Goal: Information Seeking & Learning: Learn about a topic

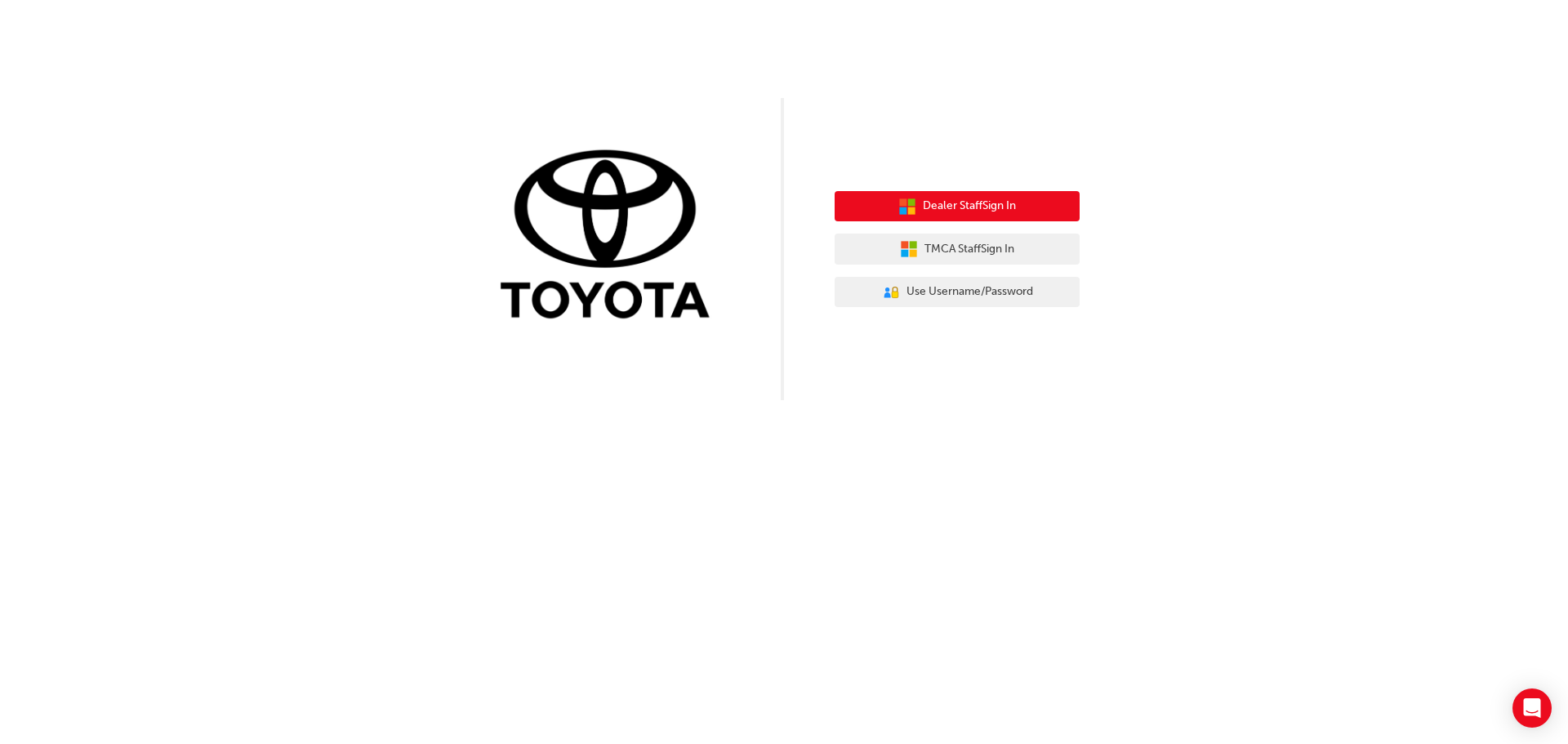
click at [990, 204] on span "Dealer Staff Sign In" at bounding box center [969, 206] width 93 height 19
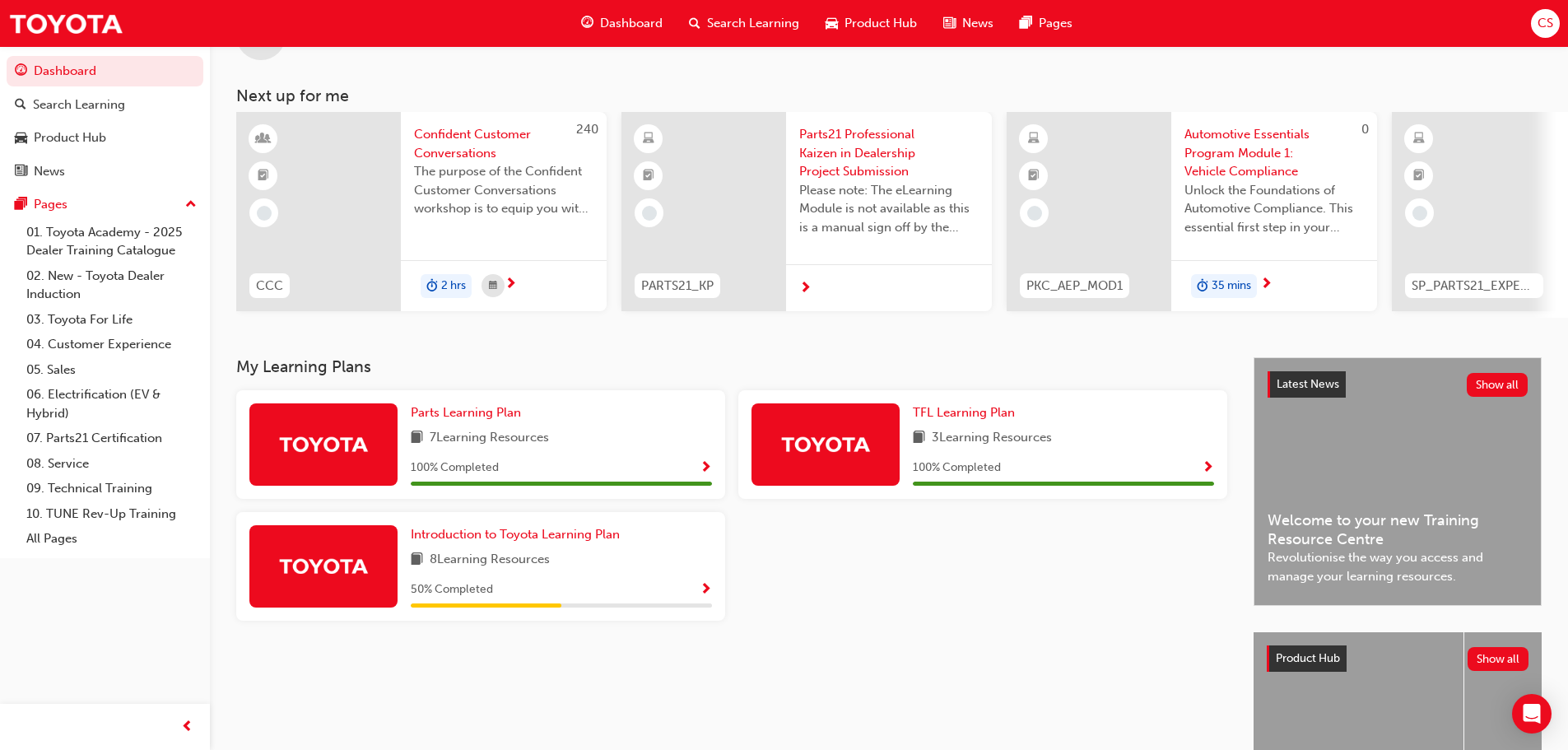
scroll to position [234, 0]
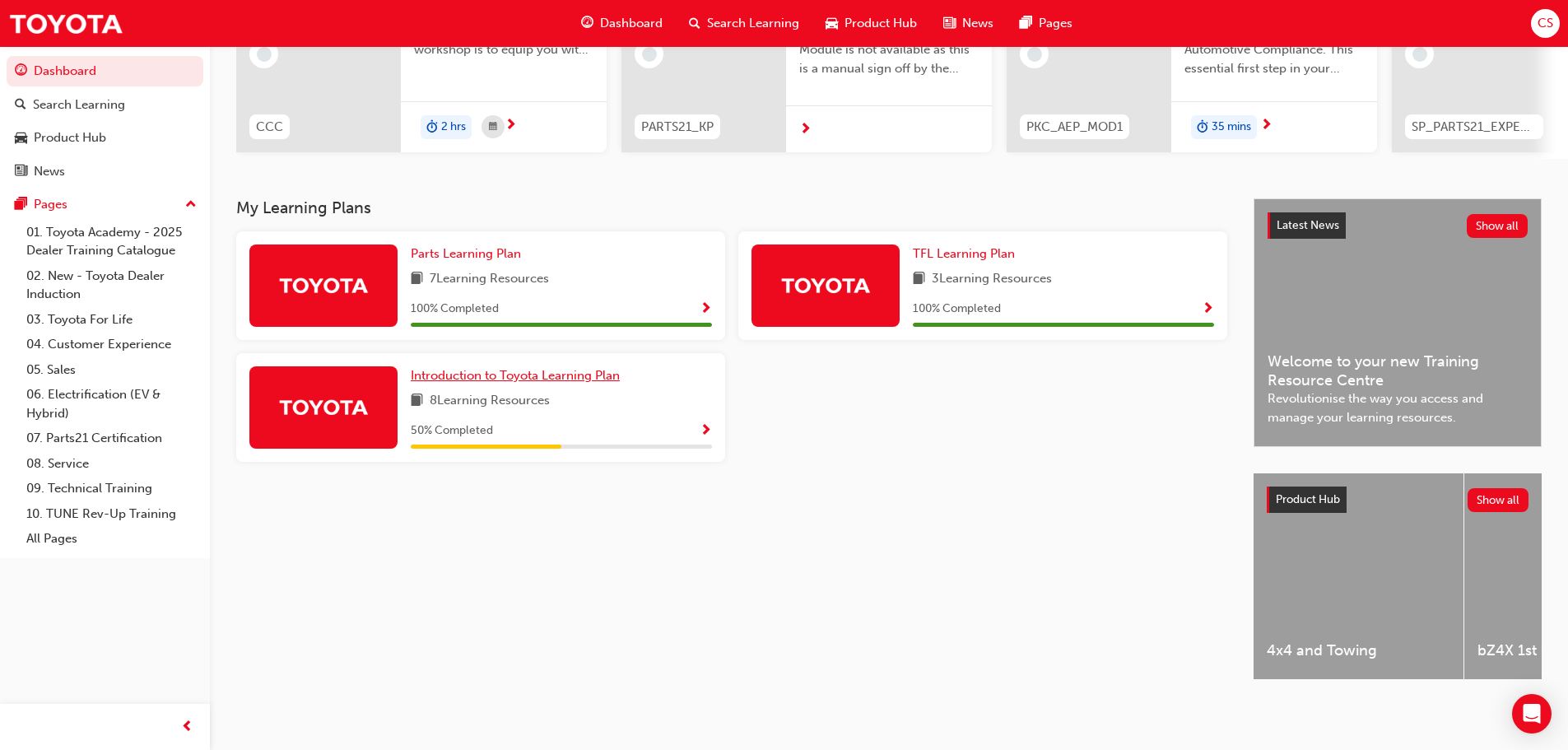
click at [519, 370] on span "Introduction to Toyota Learning Plan" at bounding box center [515, 376] width 209 height 15
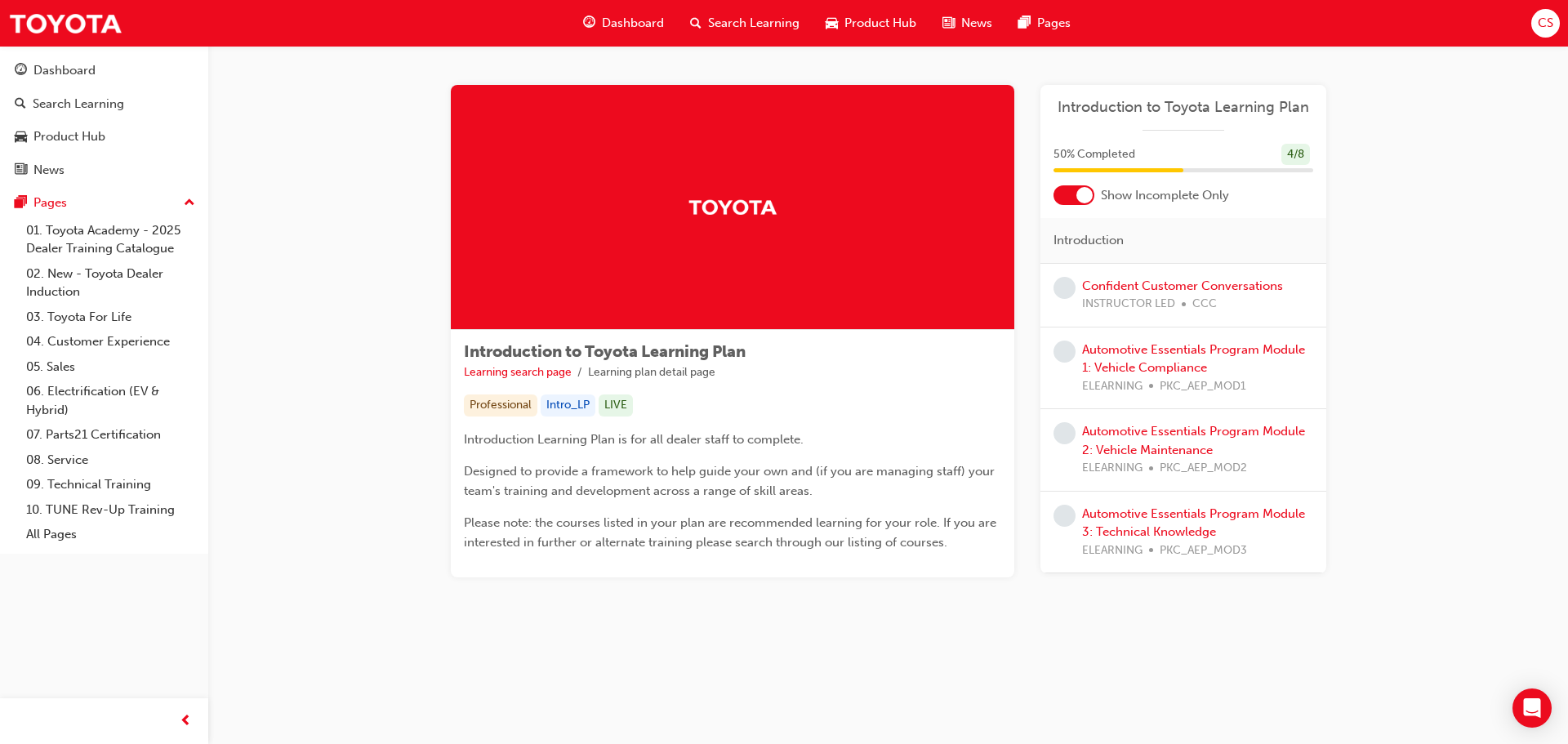
click at [1086, 192] on div at bounding box center [1084, 195] width 16 height 16
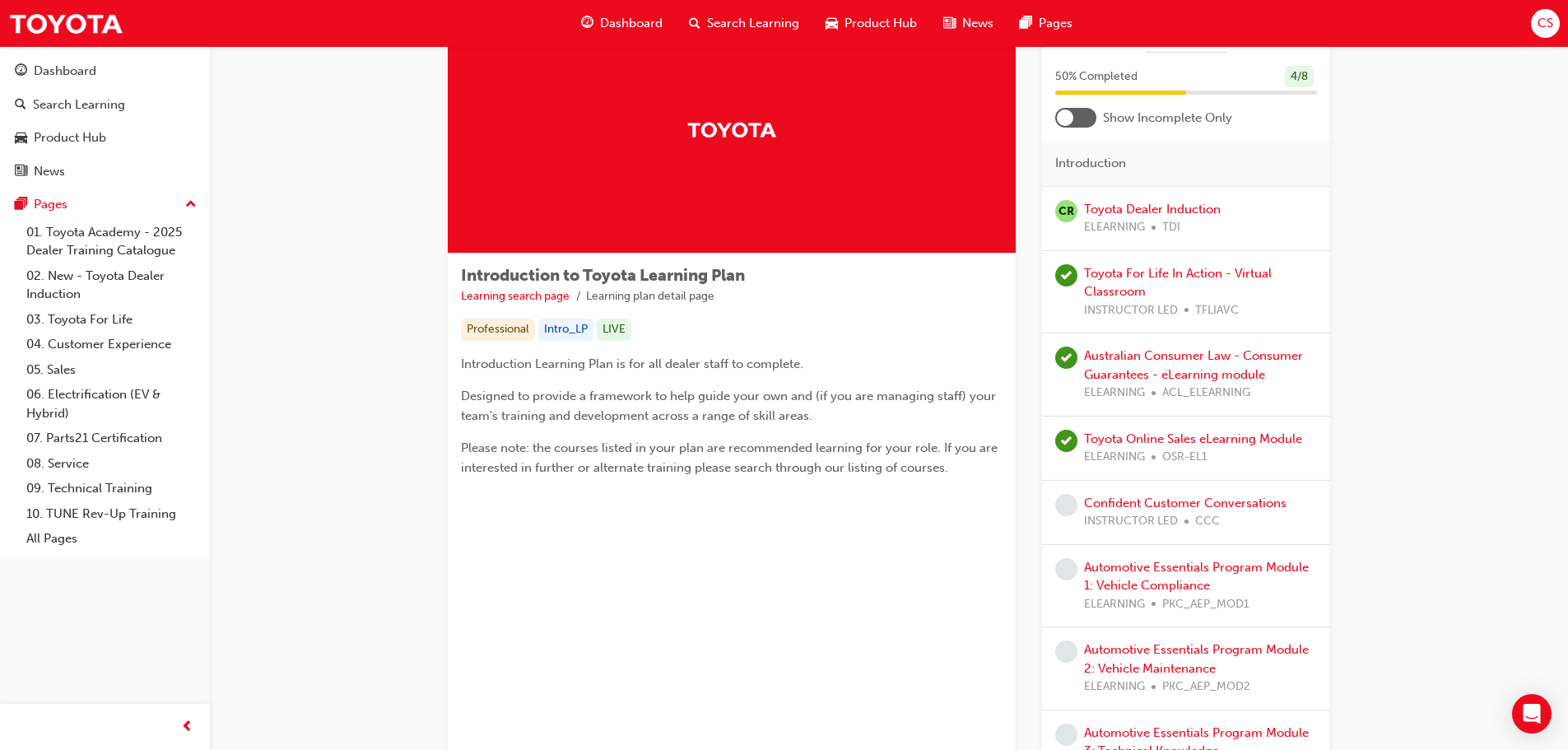
scroll to position [77, 0]
click at [1072, 121] on div at bounding box center [1064, 118] width 16 height 16
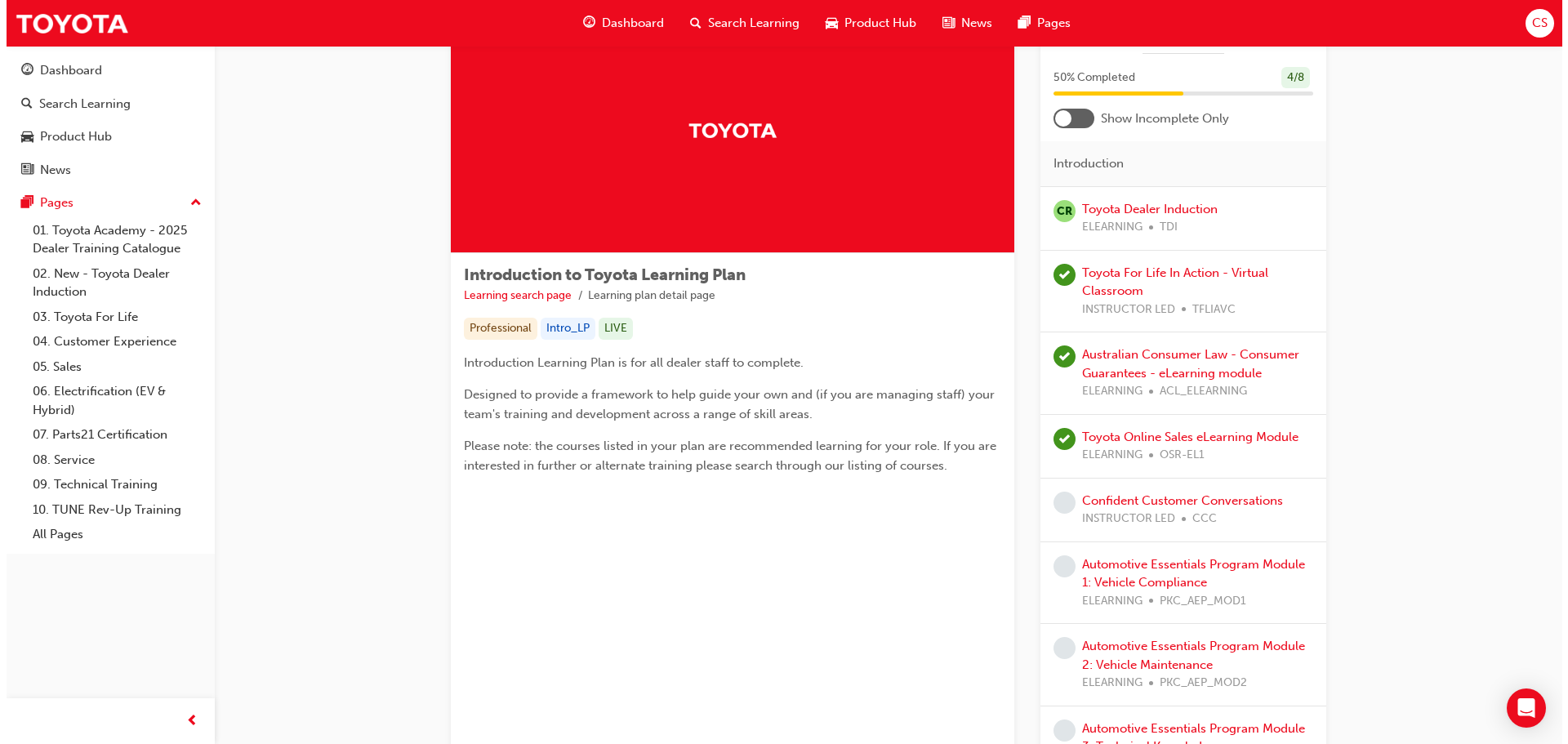
scroll to position [0, 0]
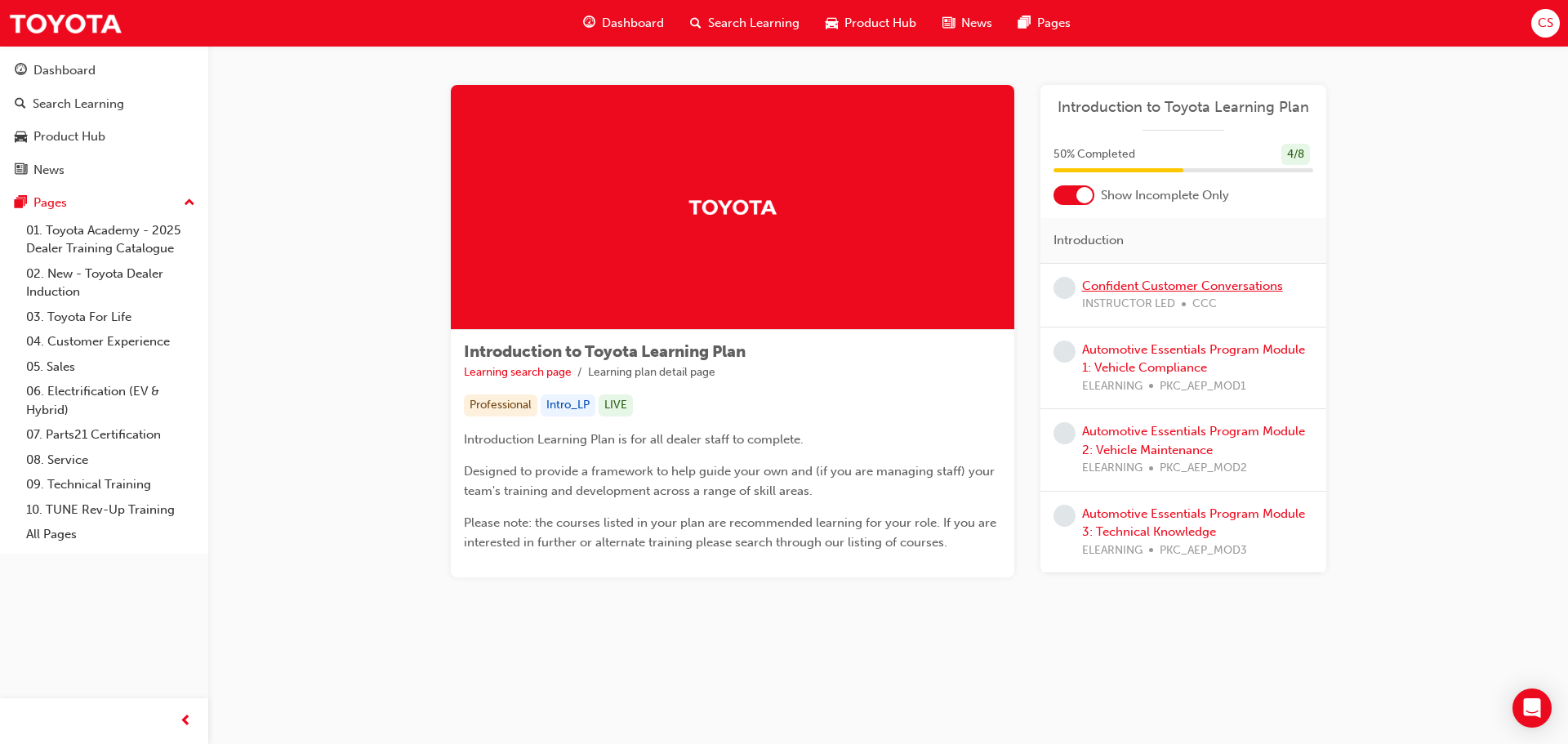
click at [1146, 285] on link "Confident Customer Conversations" at bounding box center [1182, 286] width 201 height 15
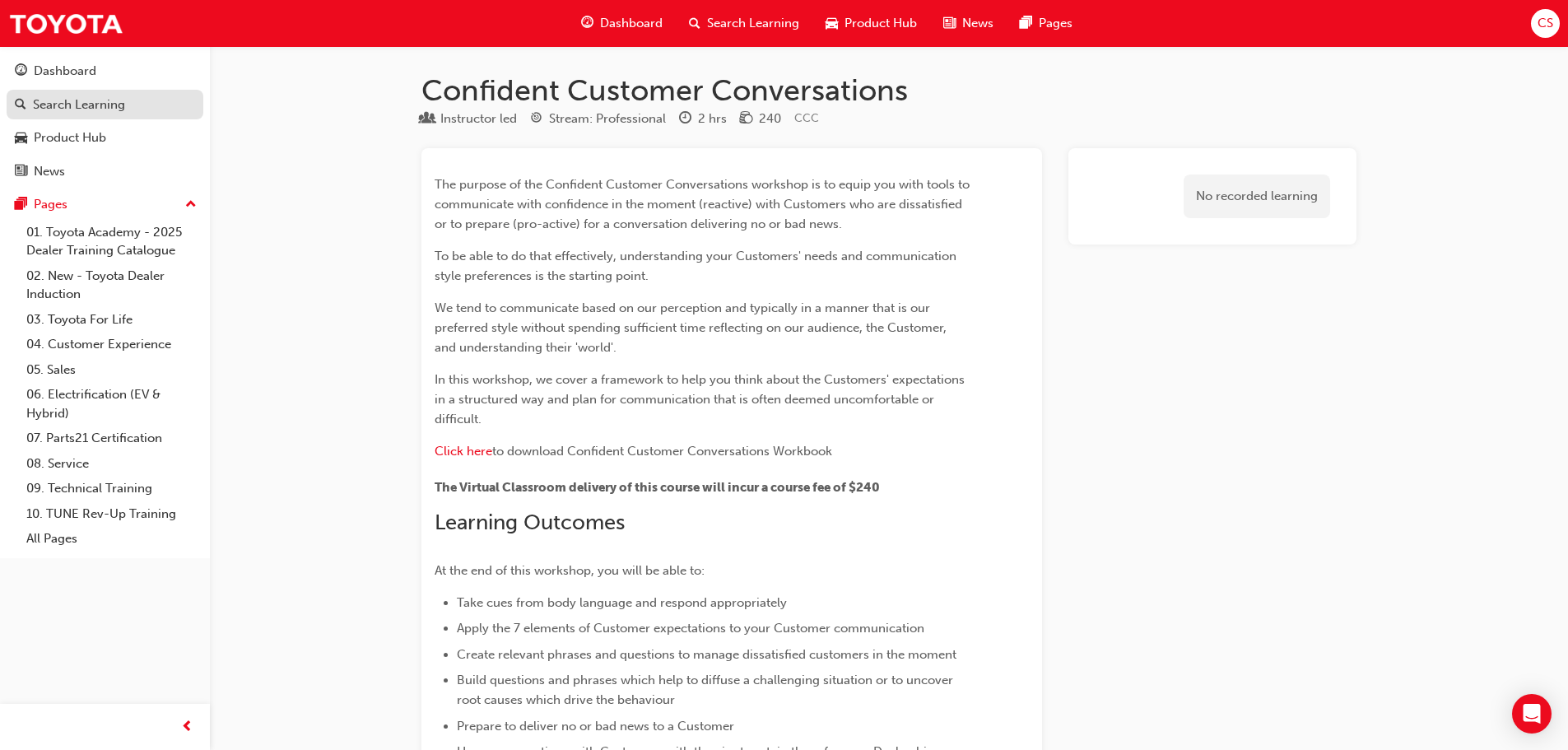
click at [83, 111] on div "Search Learning" at bounding box center [79, 105] width 93 height 19
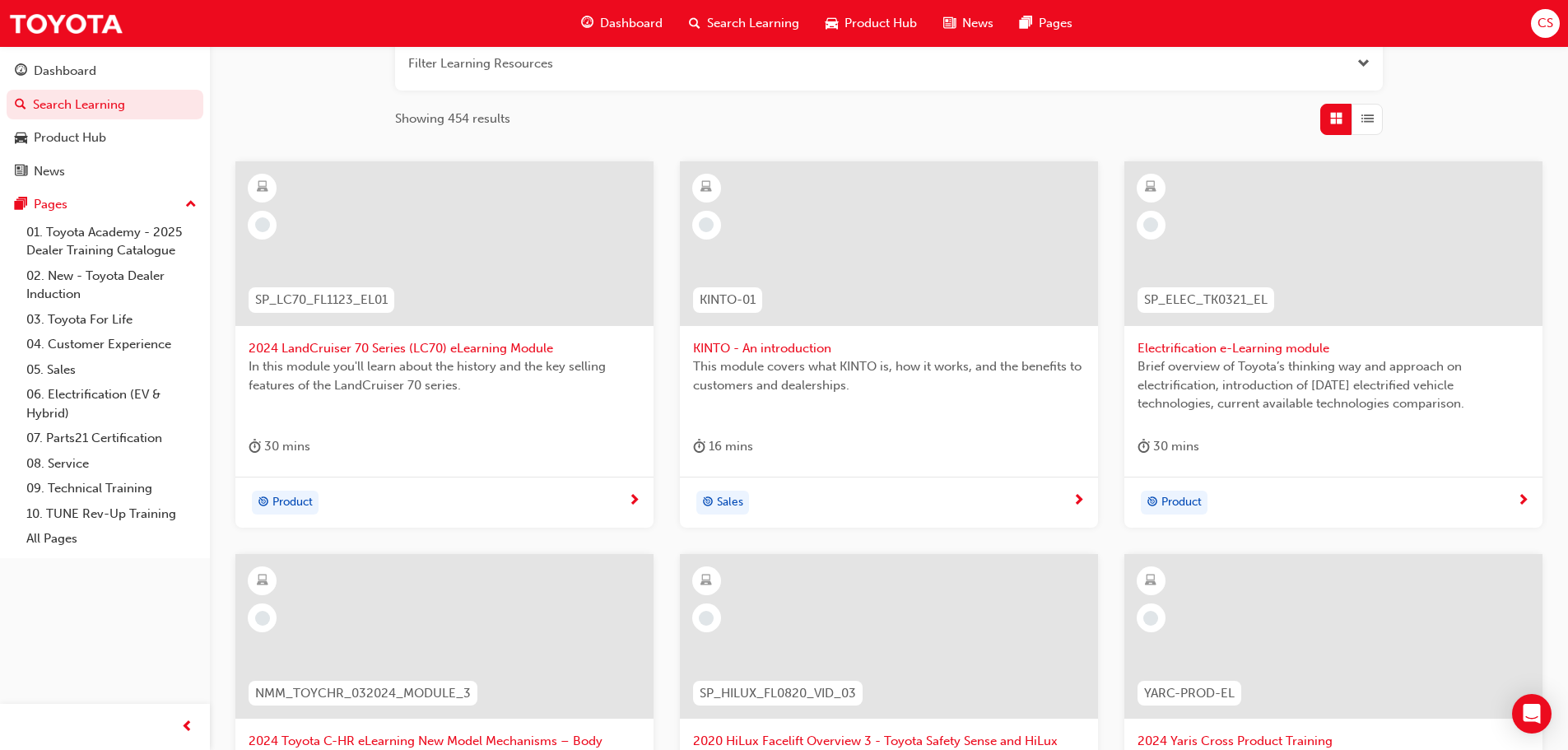
scroll to position [117, 0]
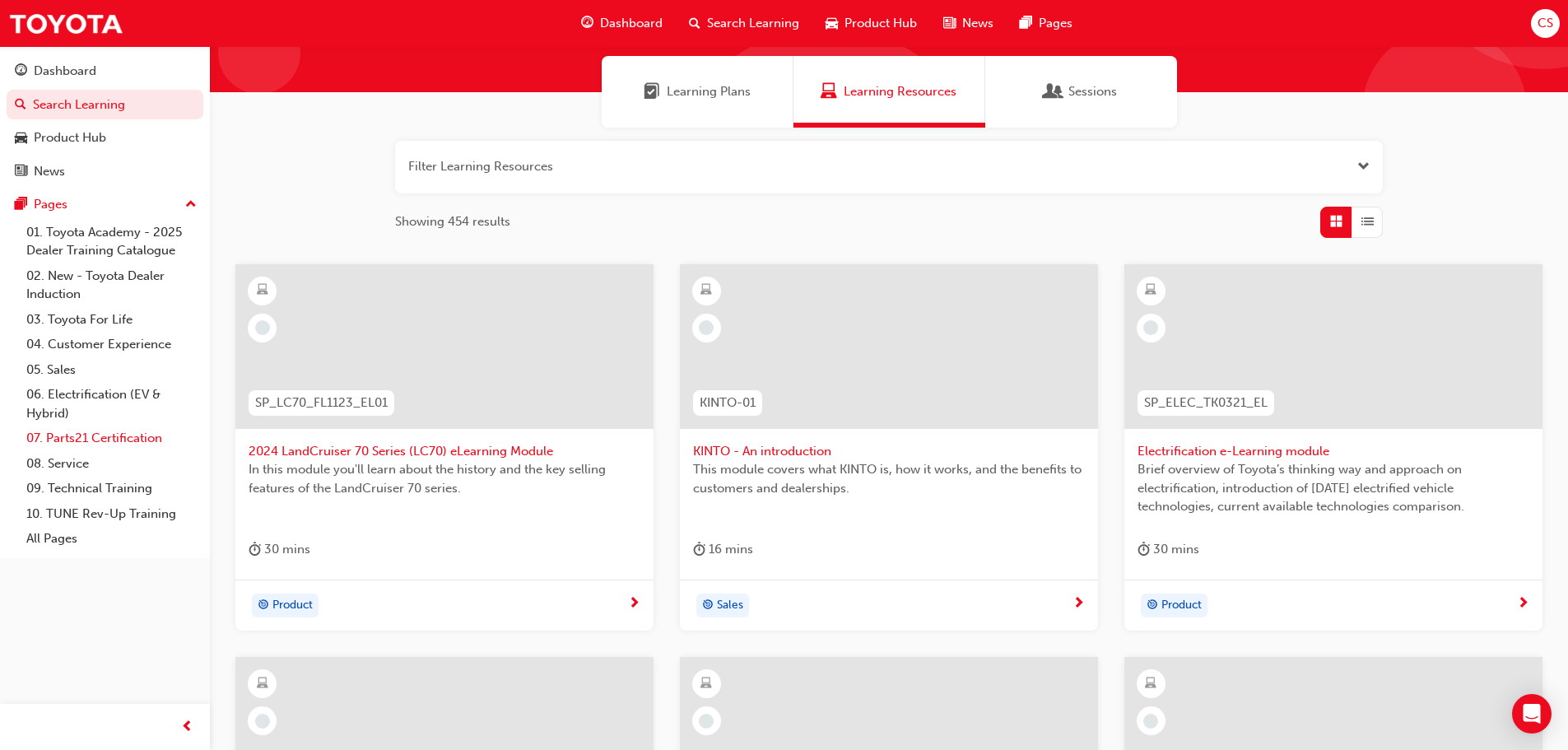
click at [111, 436] on link "07. Parts21 Certification" at bounding box center [112, 438] width 183 height 26
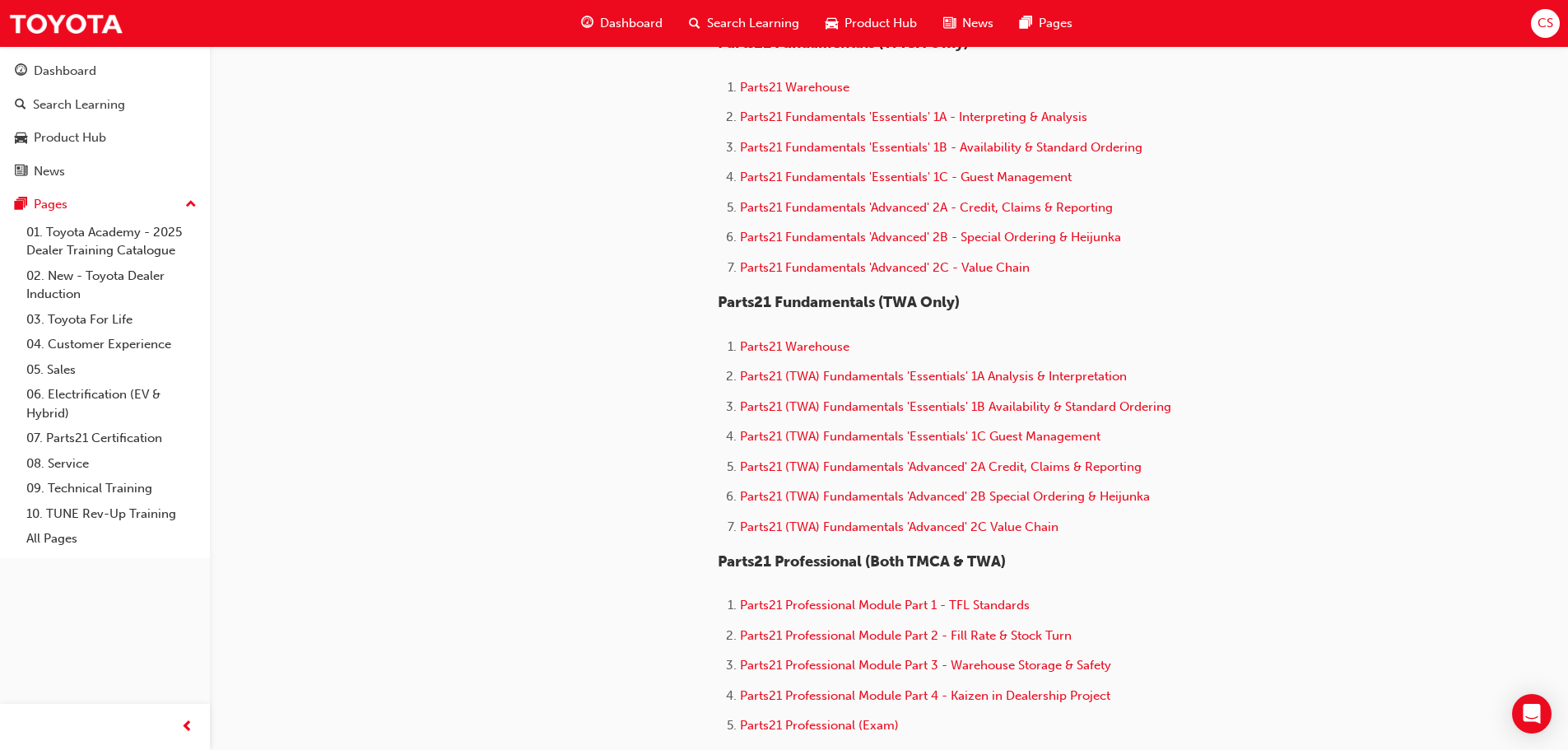
scroll to position [741, 0]
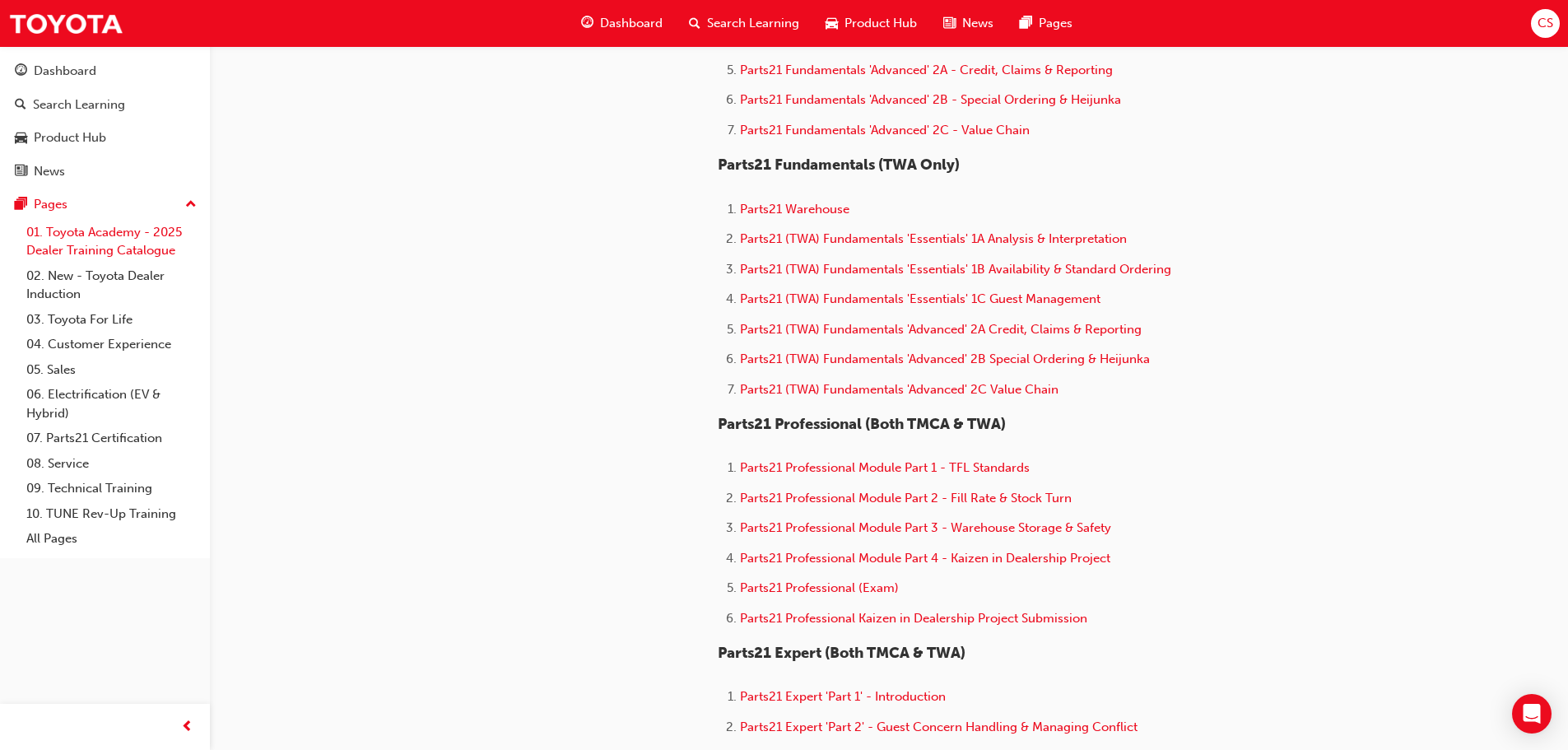
click at [97, 243] on link "01. Toyota Academy - 2025 Dealer Training Catalogue" at bounding box center [112, 241] width 183 height 44
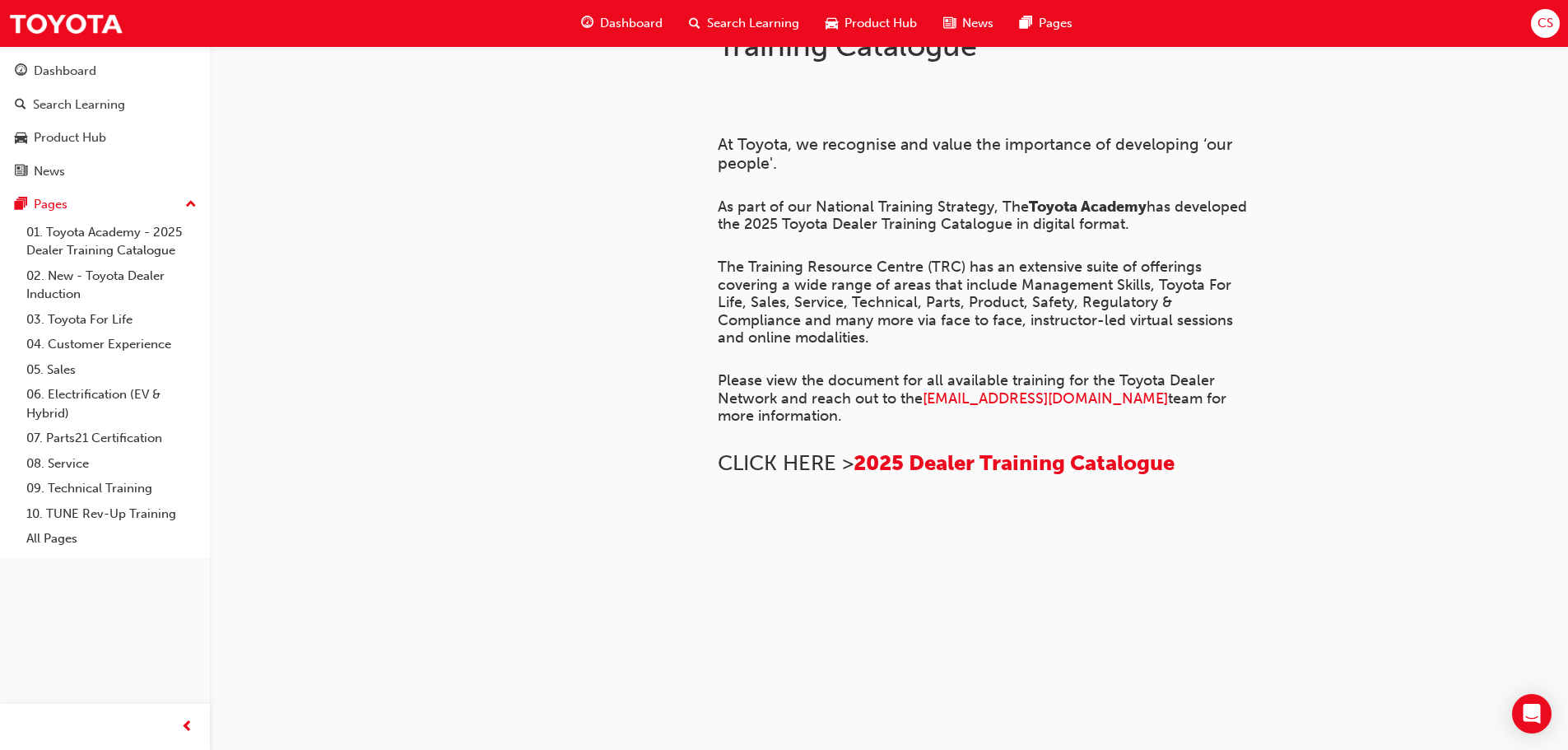
scroll to position [1126, 0]
click at [89, 75] on div "Dashboard" at bounding box center [65, 72] width 63 height 19
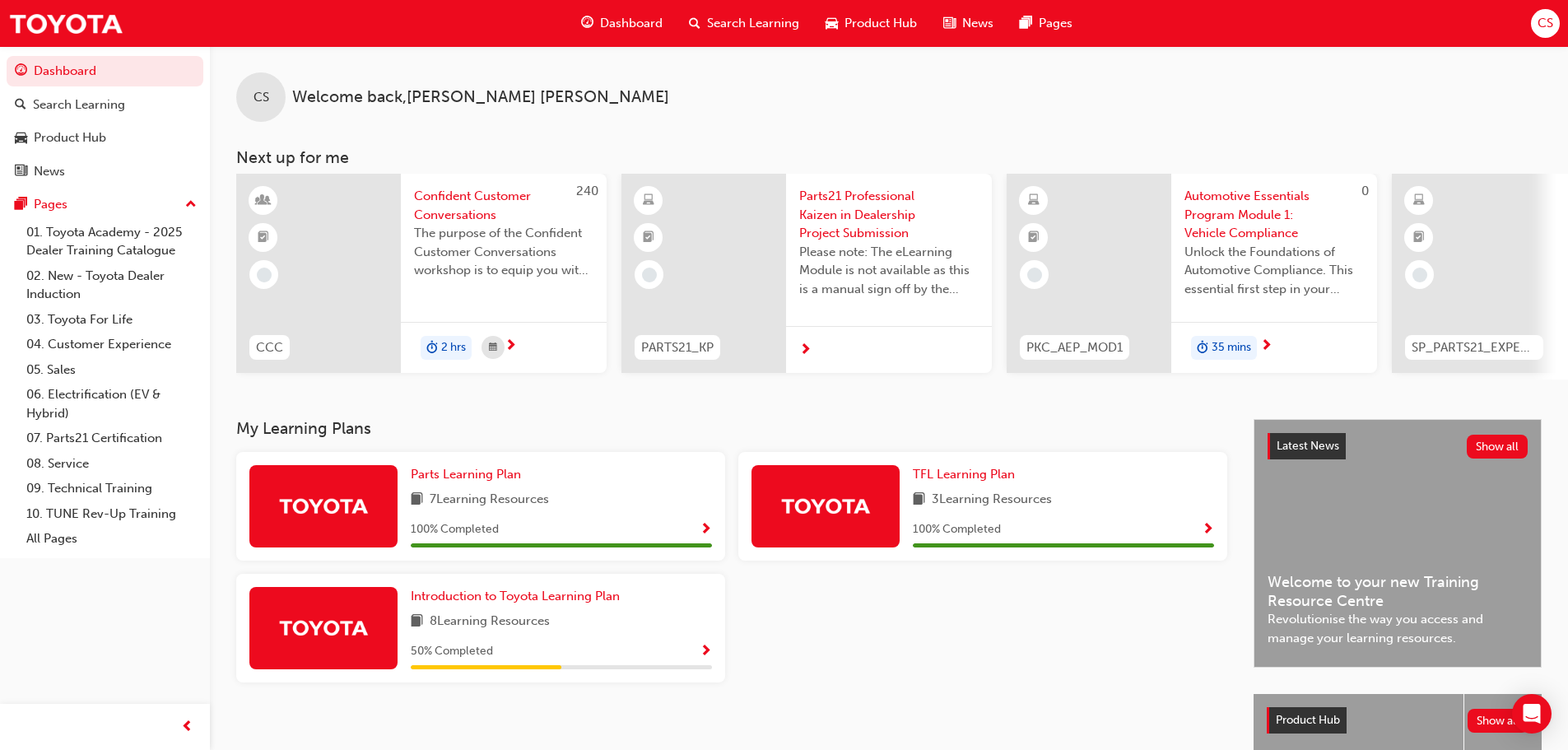
click at [1545, 22] on span "CS" at bounding box center [1545, 24] width 15 height 19
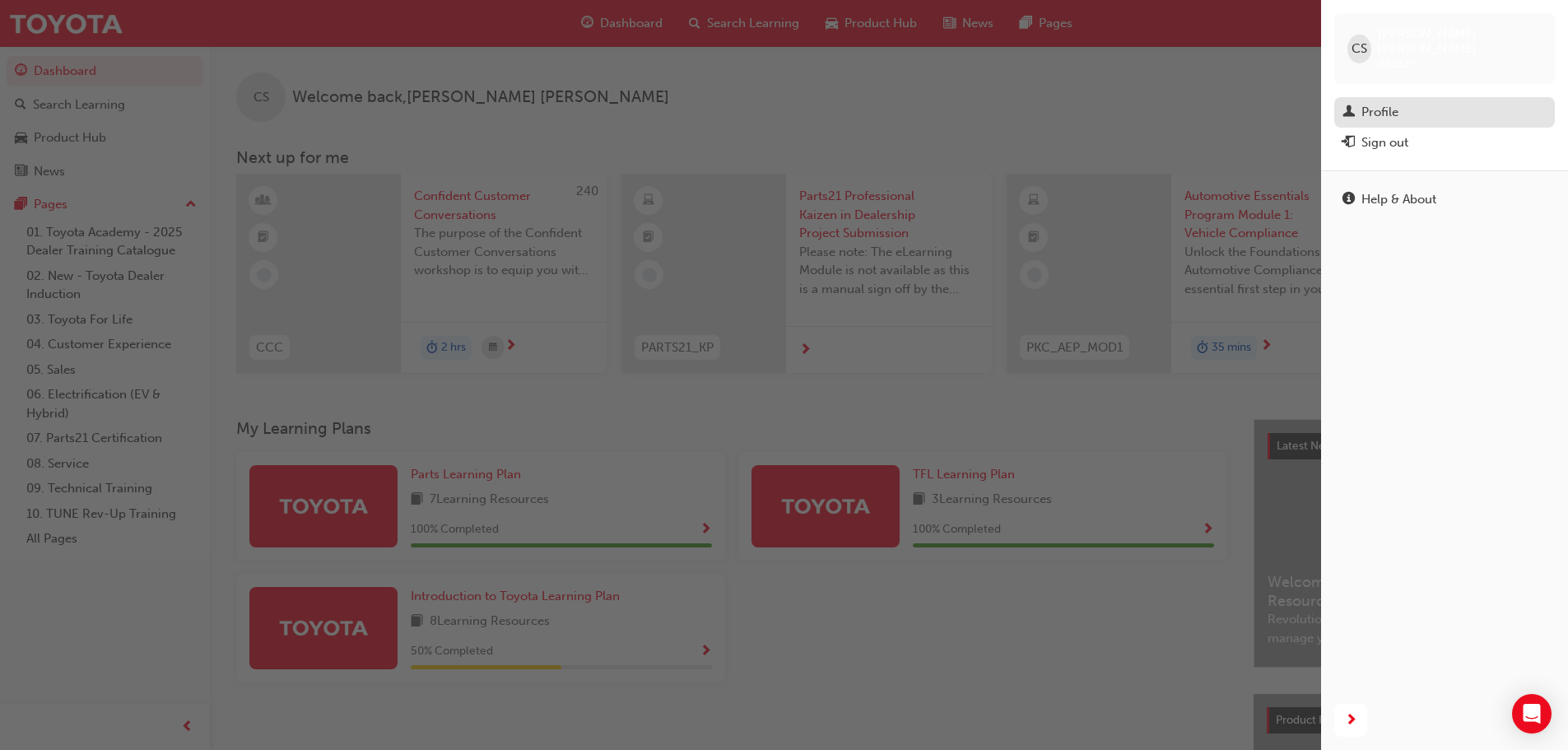
click at [1373, 103] on div "Profile" at bounding box center [1379, 113] width 37 height 19
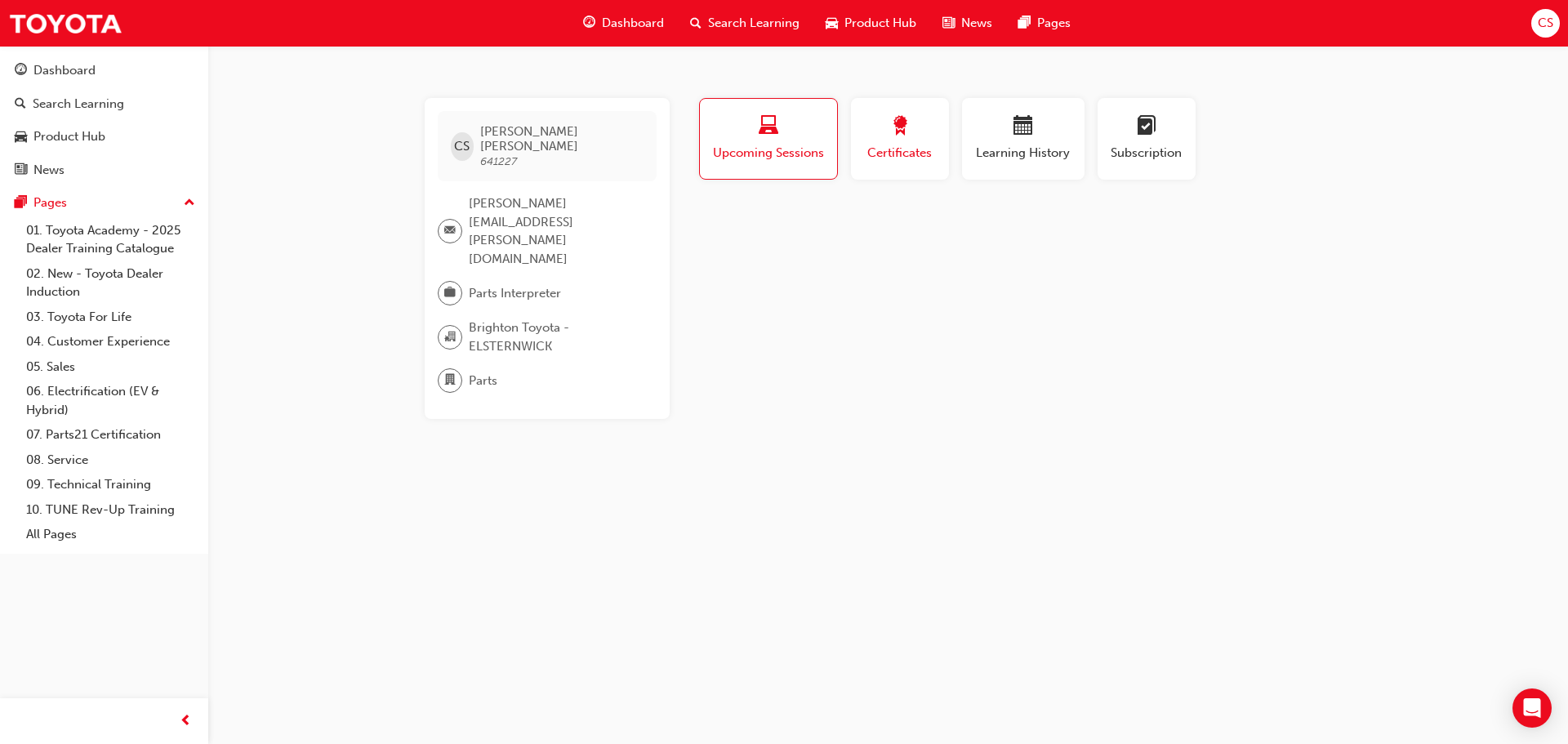
click at [916, 145] on span "Certificates" at bounding box center [900, 153] width 74 height 19
click at [1045, 139] on div "button" at bounding box center [1023, 129] width 98 height 26
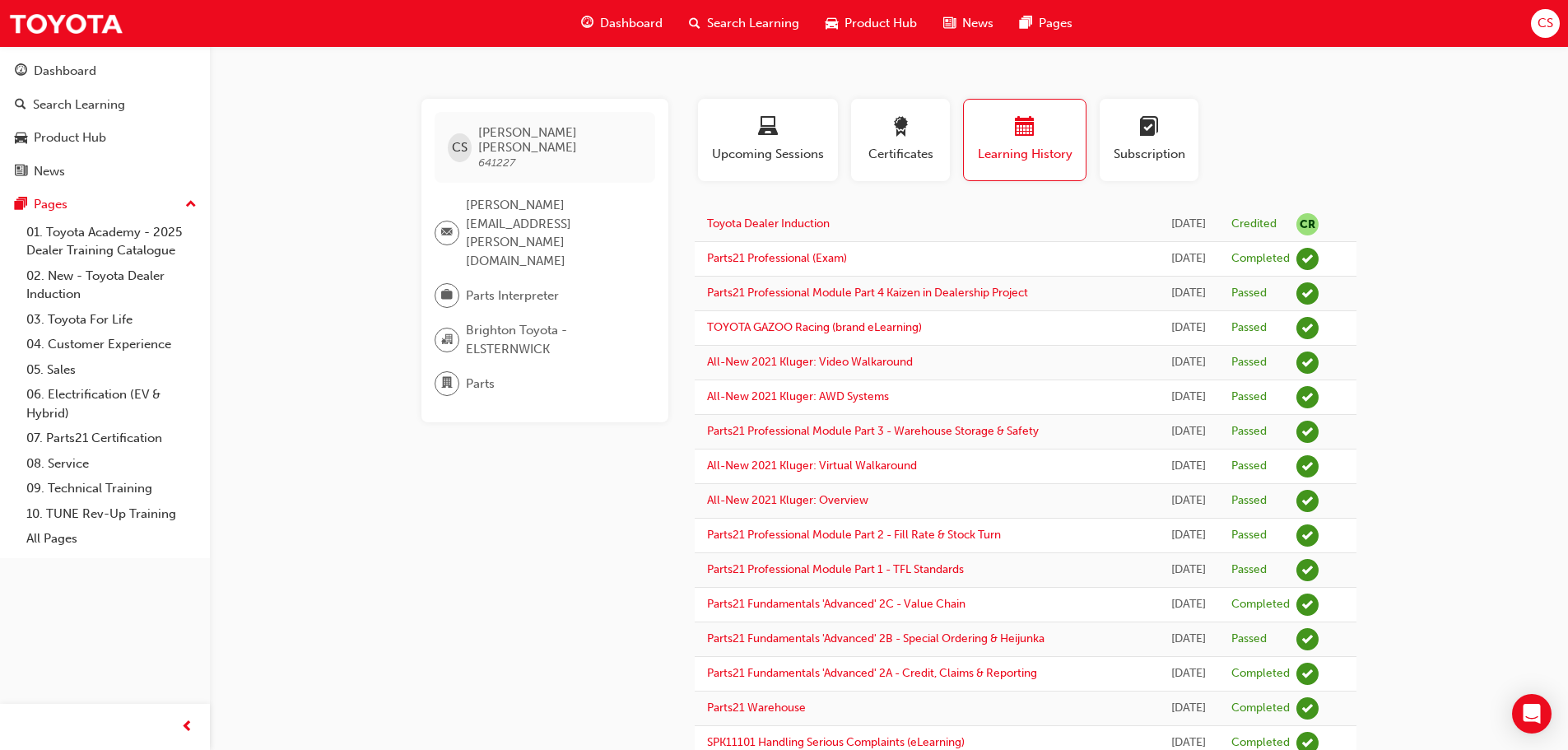
click at [443, 285] on span "briefcase-icon" at bounding box center [446, 296] width 11 height 21
click at [914, 134] on div "button" at bounding box center [900, 130] width 74 height 26
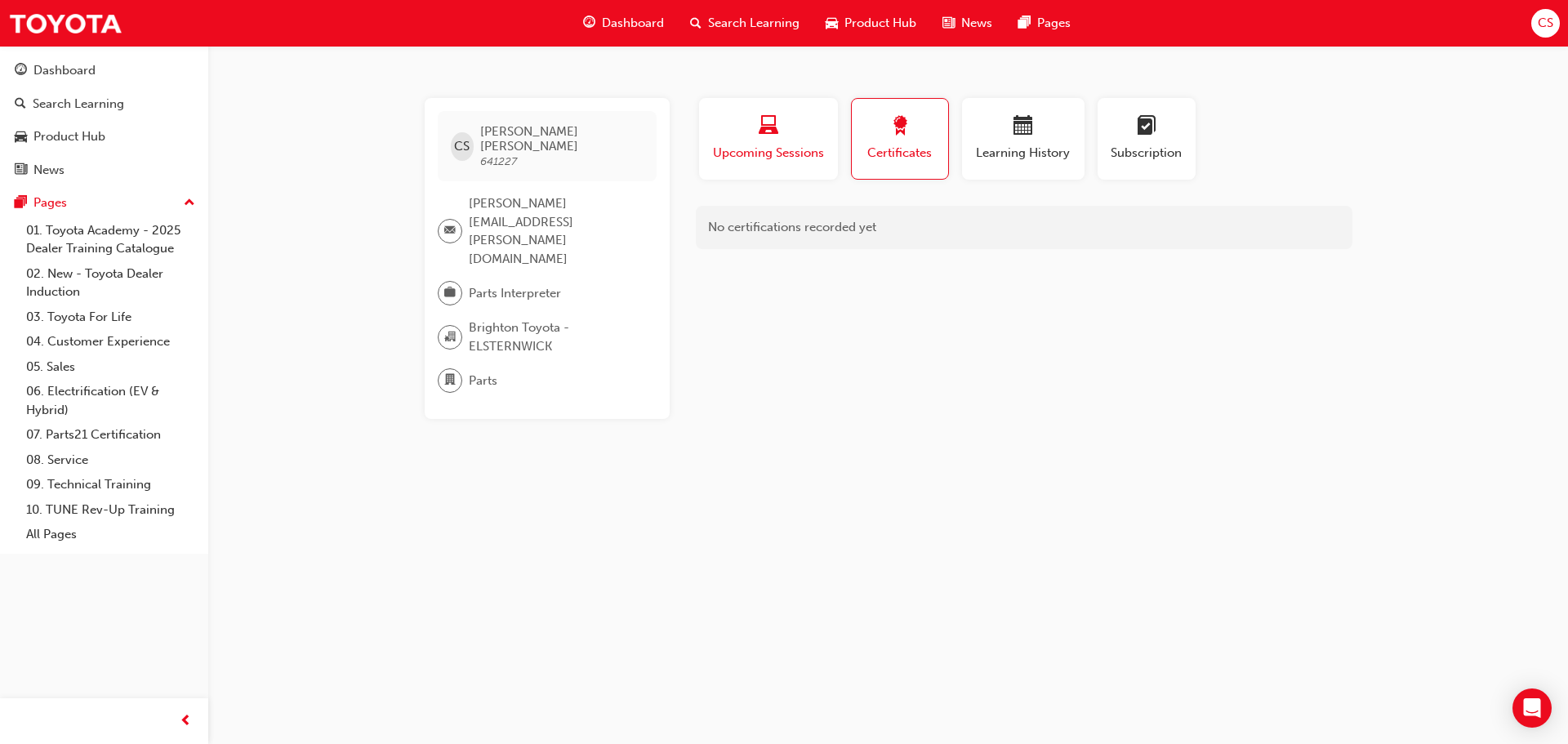
click at [774, 136] on span "laptop-icon" at bounding box center [768, 127] width 20 height 22
click at [115, 434] on link "07. Parts21 Certification" at bounding box center [111, 434] width 182 height 26
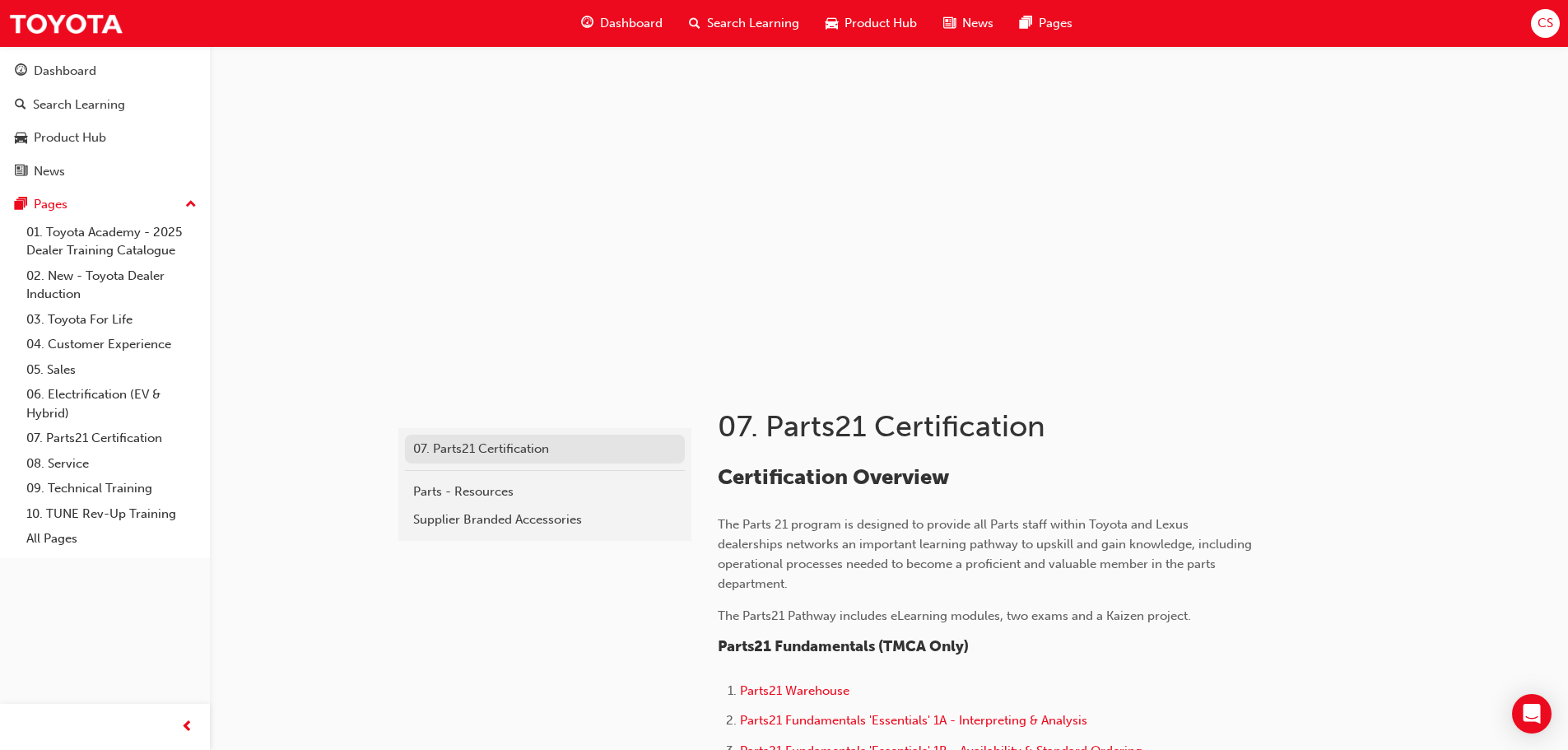
click at [579, 448] on div "07. Parts21 Certification" at bounding box center [545, 449] width 263 height 19
click at [542, 484] on div "Parts - Resources" at bounding box center [545, 492] width 263 height 19
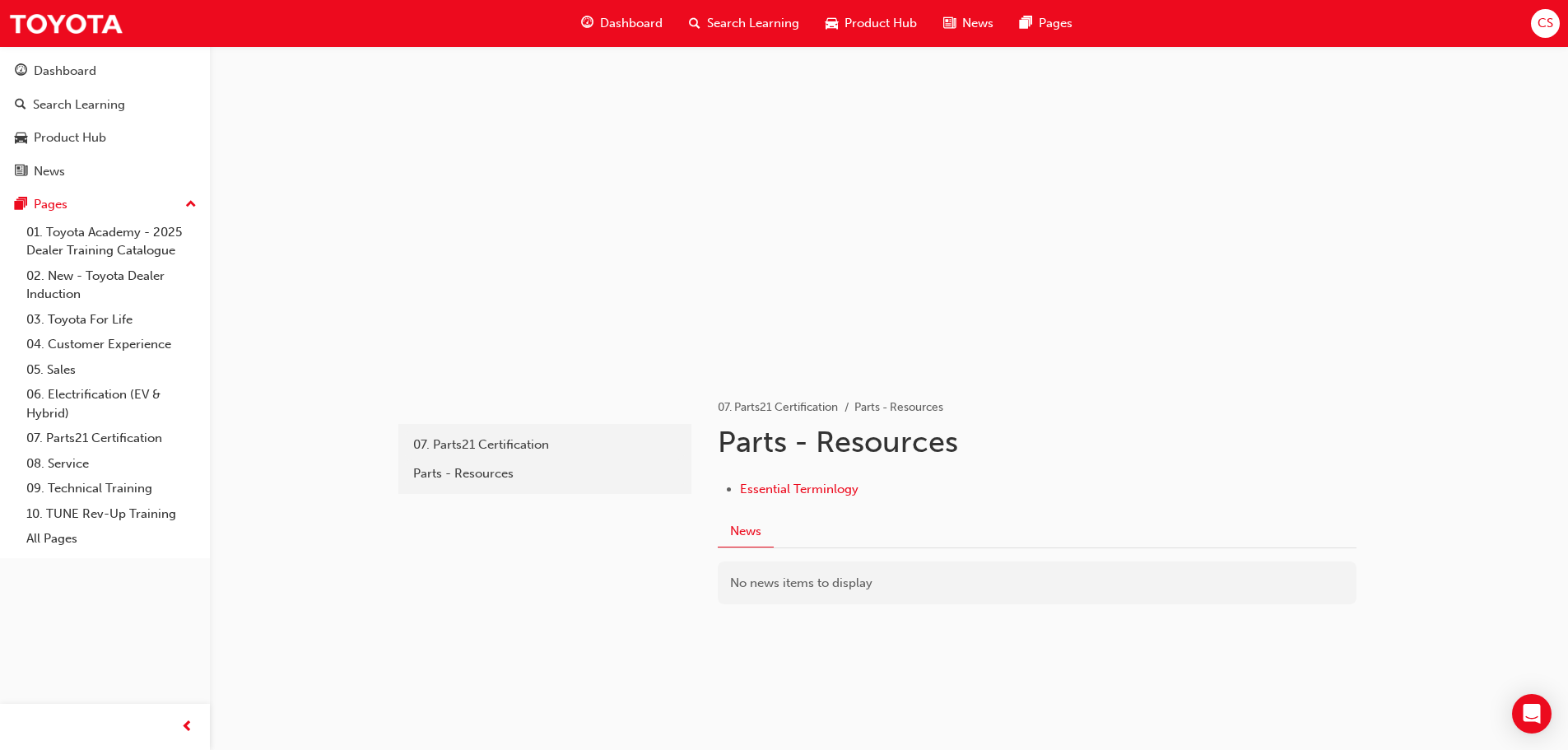
scroll to position [5, 0]
click at [514, 451] on div "07. Parts21 Certification" at bounding box center [545, 445] width 263 height 19
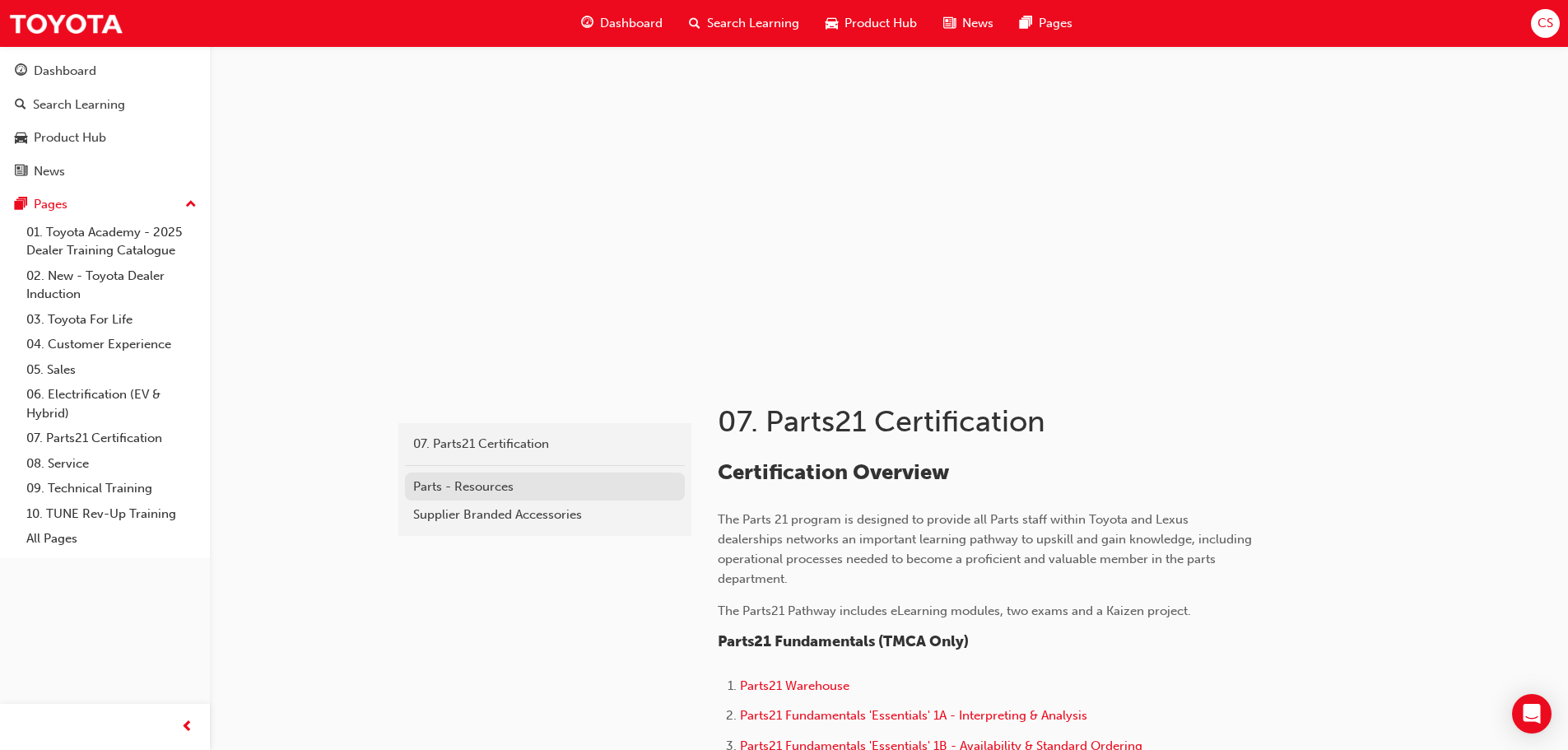
click at [528, 482] on div "Parts - Resources" at bounding box center [545, 487] width 263 height 19
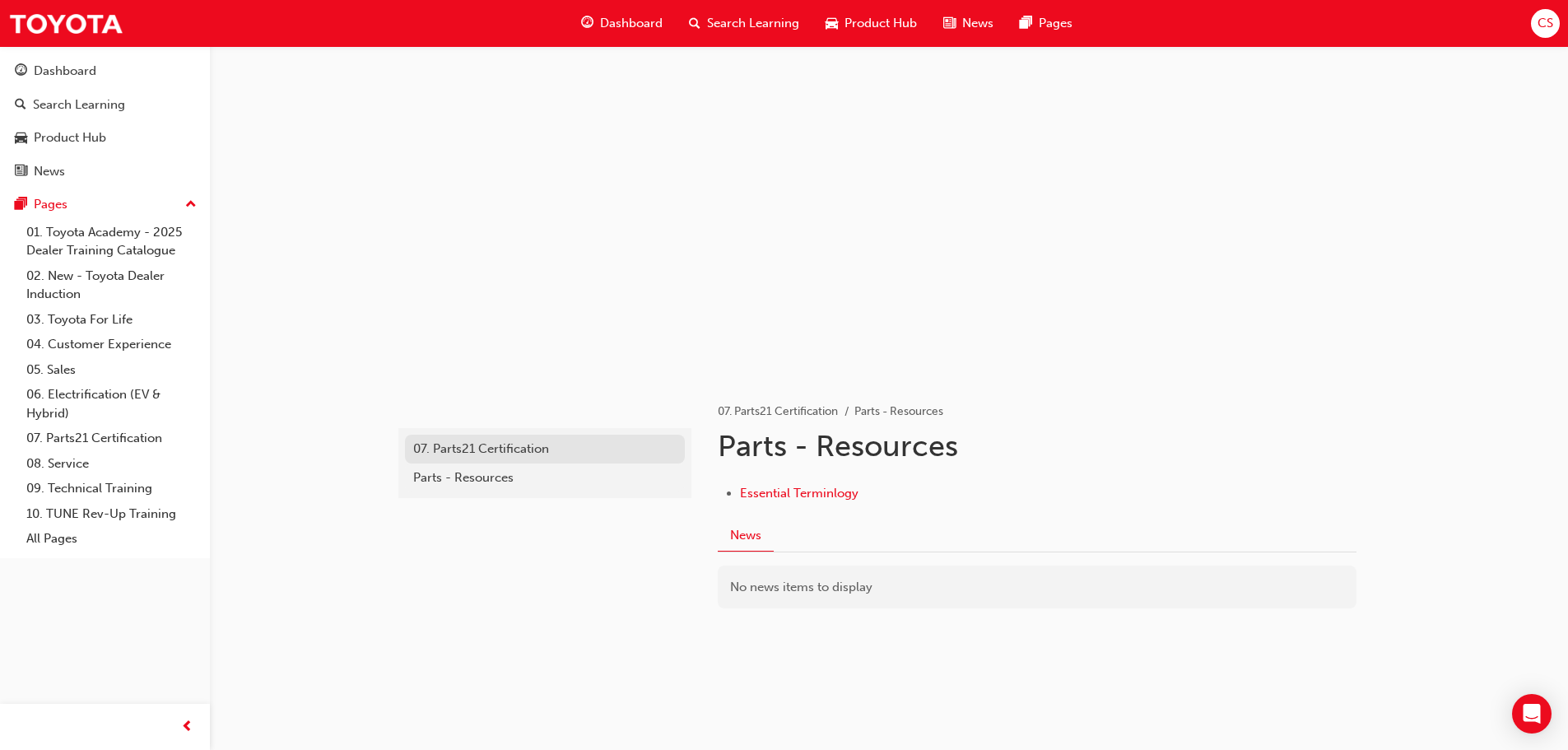
click at [492, 446] on div "07. Parts21 Certification" at bounding box center [545, 449] width 263 height 19
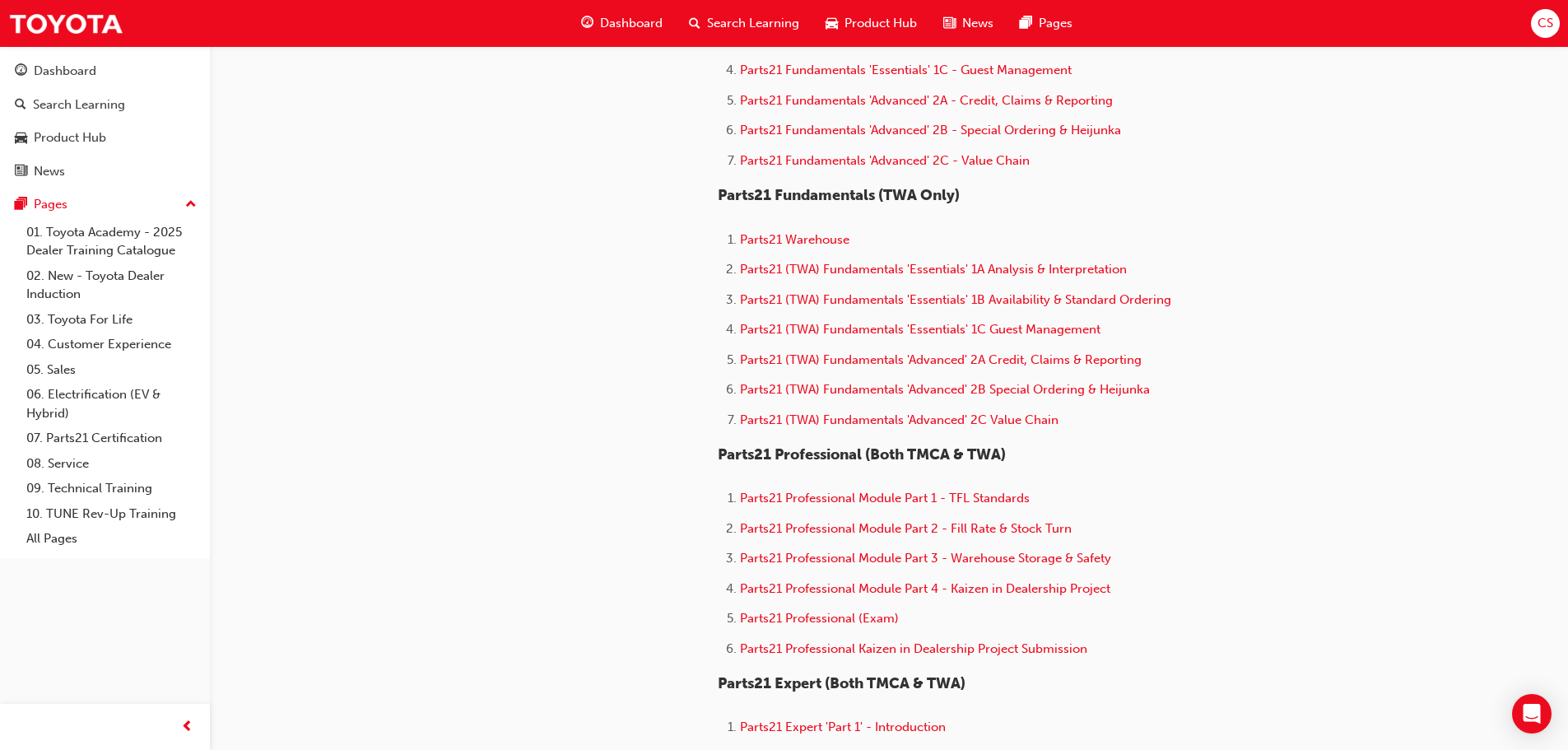
scroll to position [329, 0]
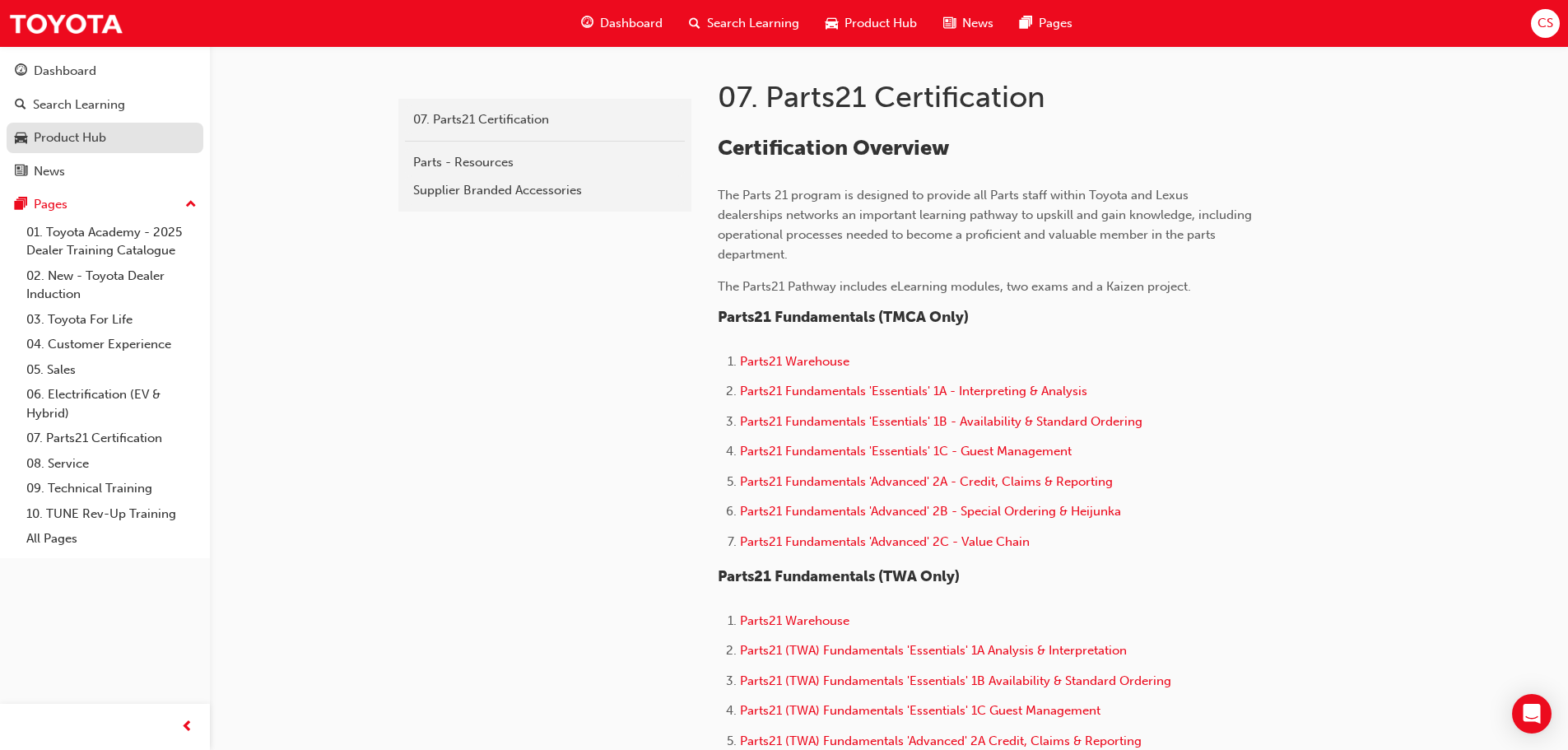
click at [70, 140] on div "Product Hub" at bounding box center [70, 138] width 72 height 19
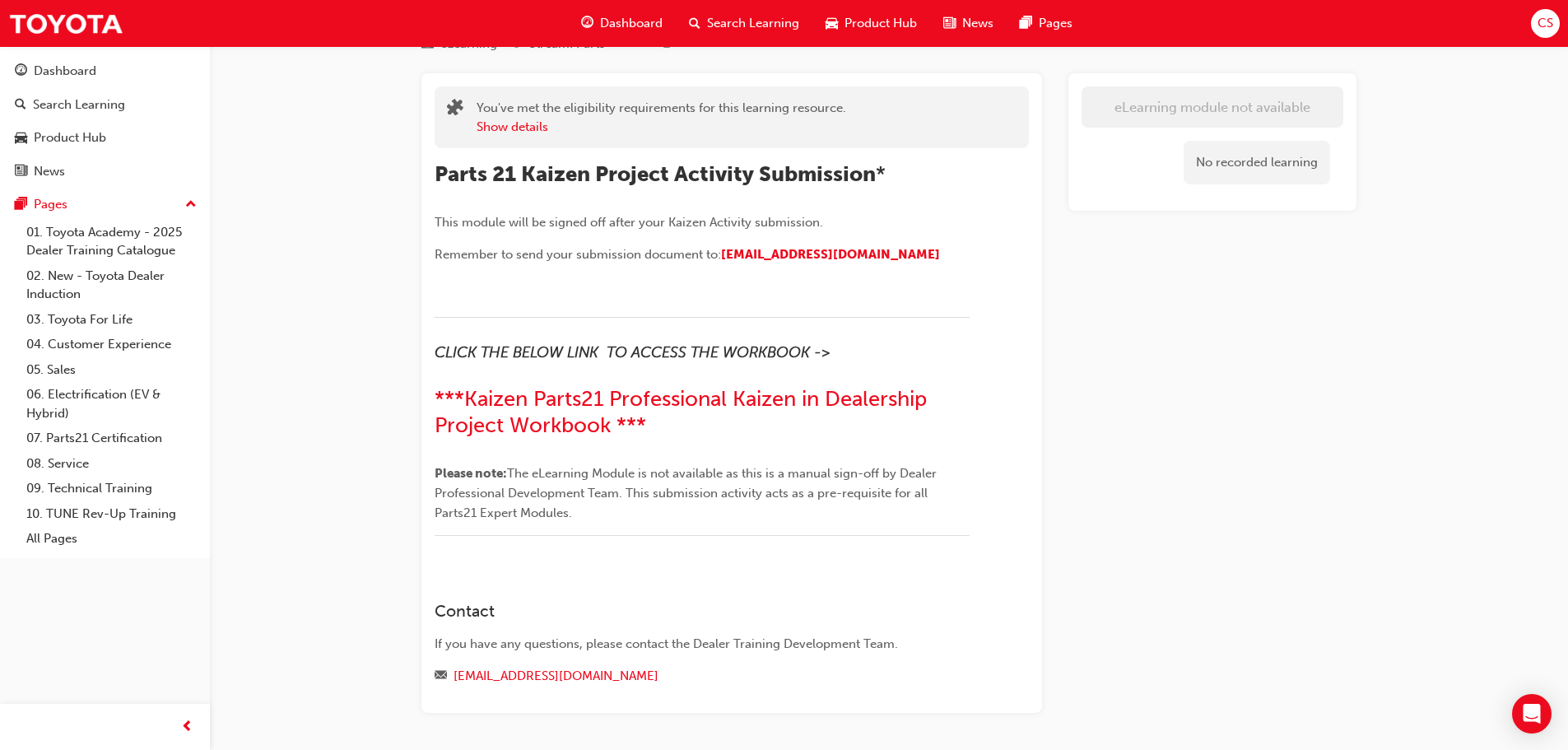
scroll to position [132, 0]
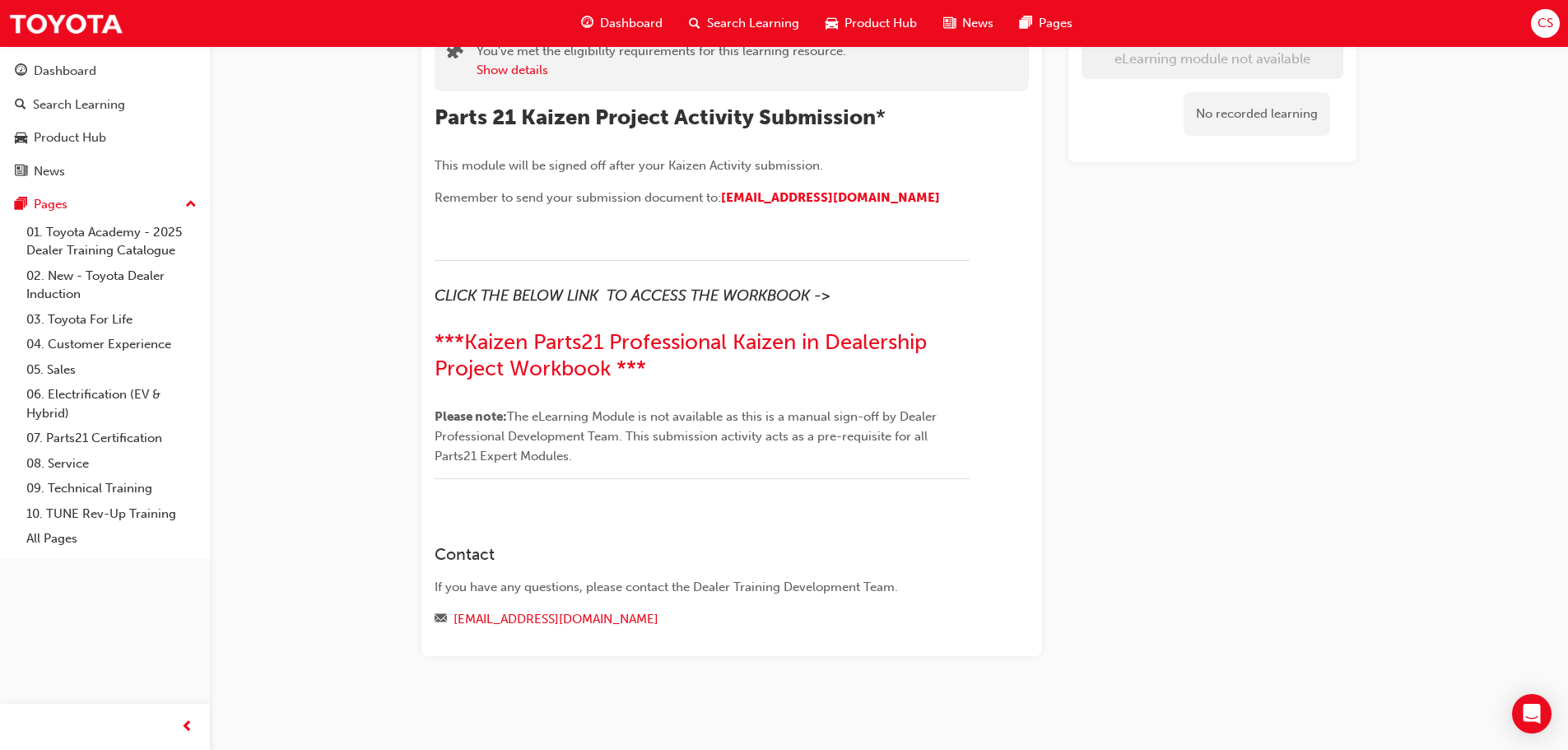
click at [285, 295] on div "Parts21 Professional Kaizen in Dealership Project Submission eLearning Stream: …" at bounding box center [784, 309] width 1568 height 882
click at [324, 207] on div "Parts21 Professional Kaizen in Dealership Project Submission eLearning Stream: …" at bounding box center [784, 309] width 1568 height 882
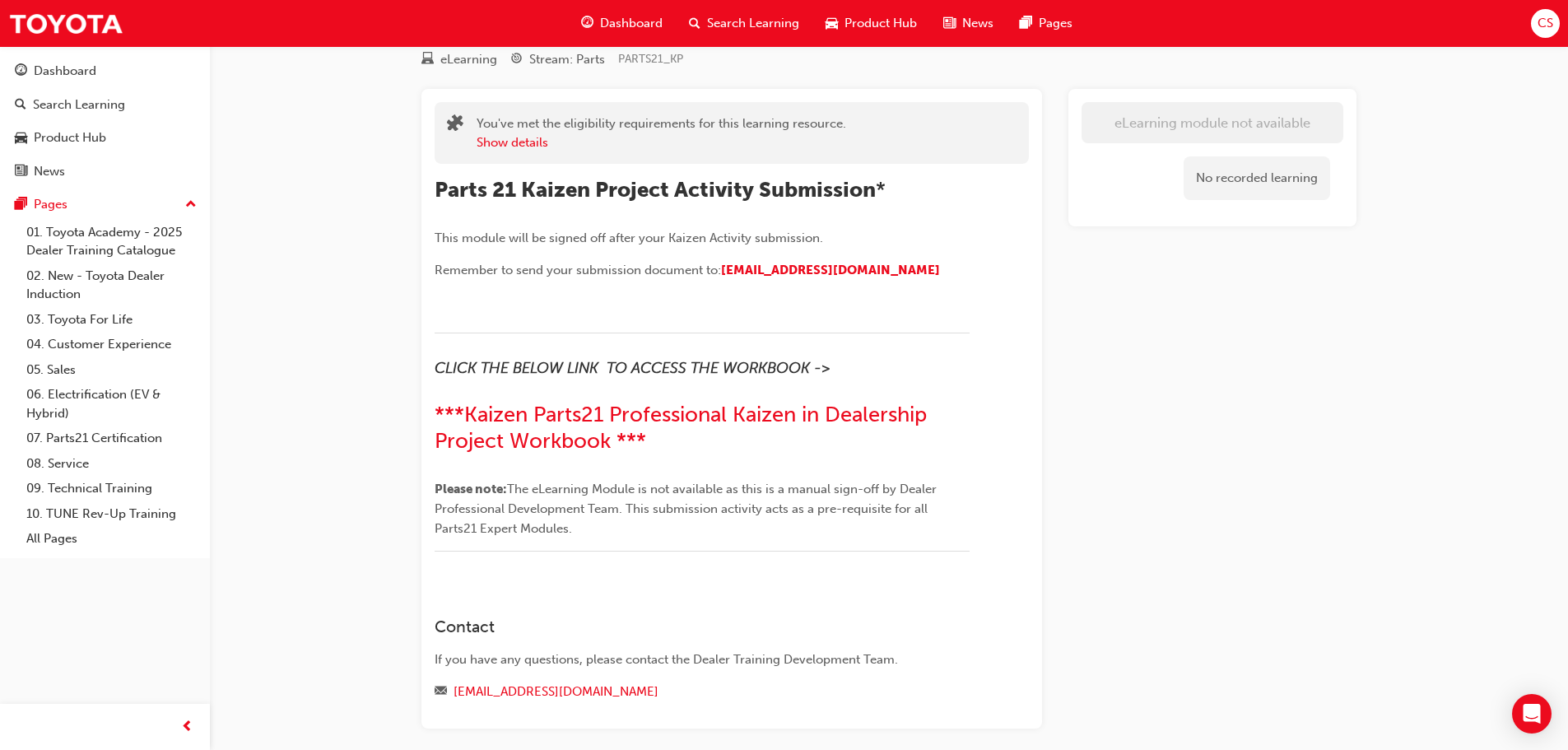
scroll to position [0, 0]
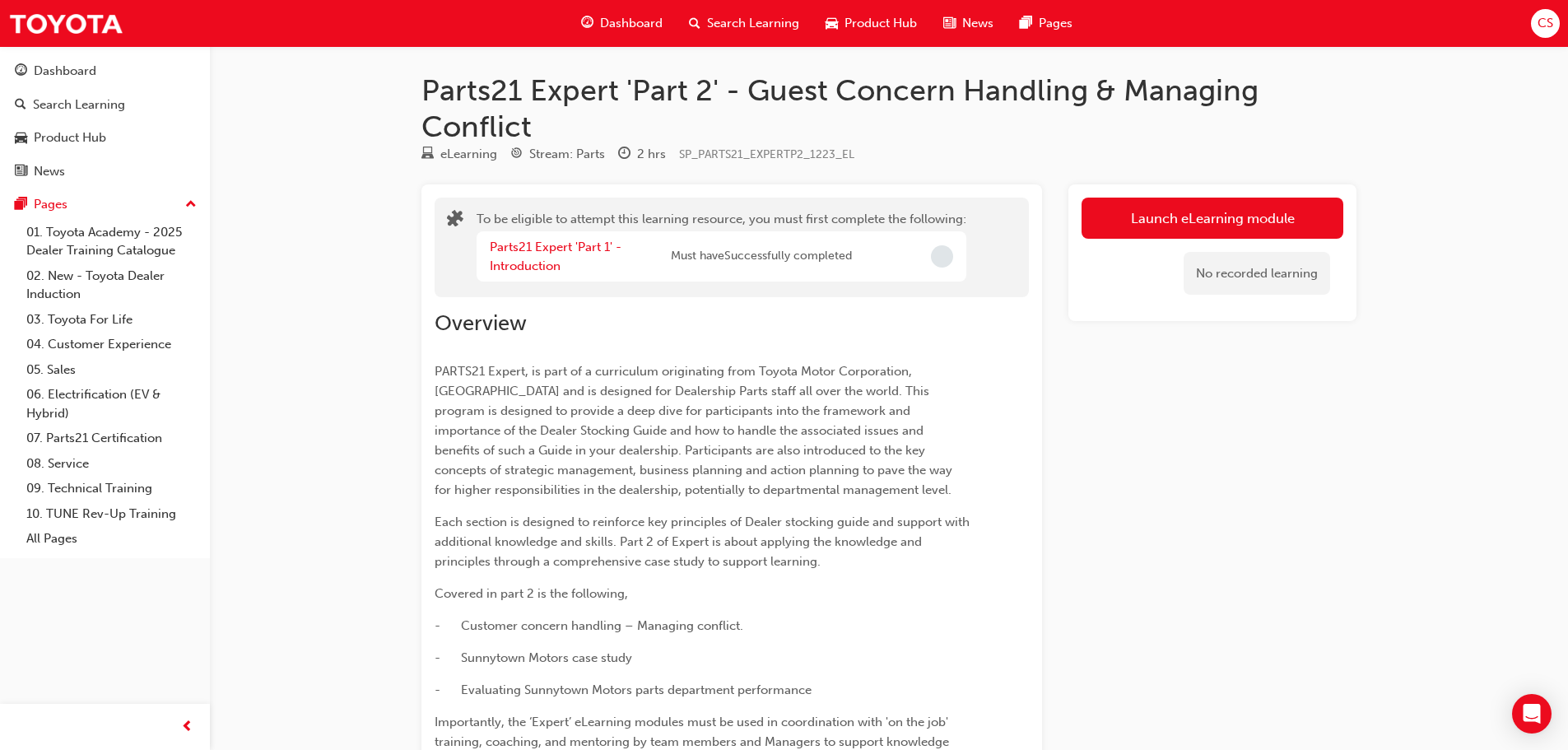
drag, startPoint x: 657, startPoint y: 393, endPoint x: 534, endPoint y: 425, distance: 127.1
click at [534, 425] on span "PARTS21 Expert, is part of a curriculum originating from Toyota Motor Corporati…" at bounding box center [695, 430] width 521 height 134
click at [518, 424] on span "PARTS21 Expert, is part of a curriculum originating from Toyota Motor Corporati…" at bounding box center [695, 430] width 521 height 134
